Goal: Navigation & Orientation: Go to known website

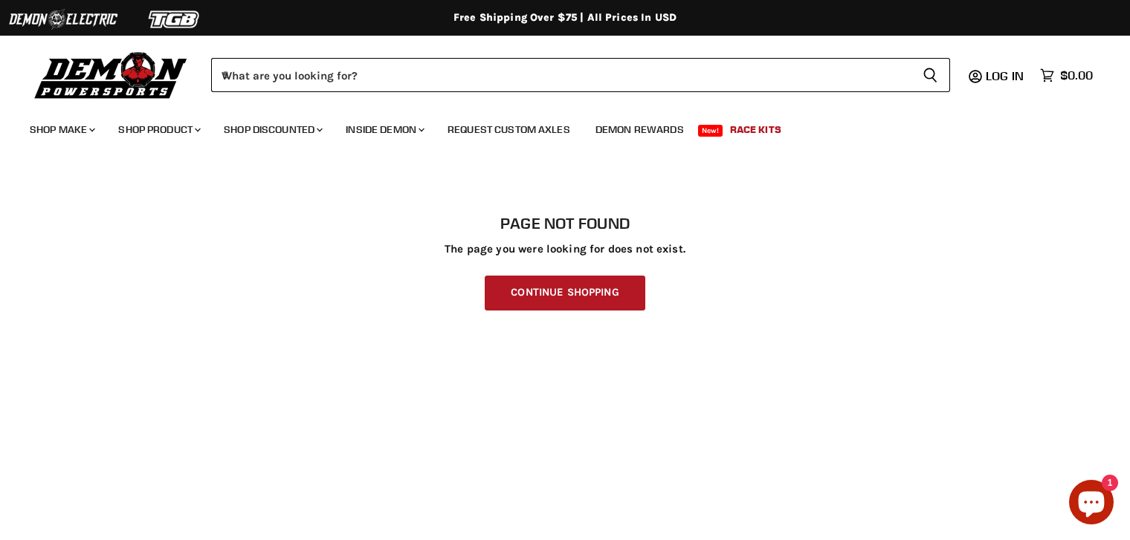
scroll to position [351, 0]
